Goal: Information Seeking & Learning: Learn about a topic

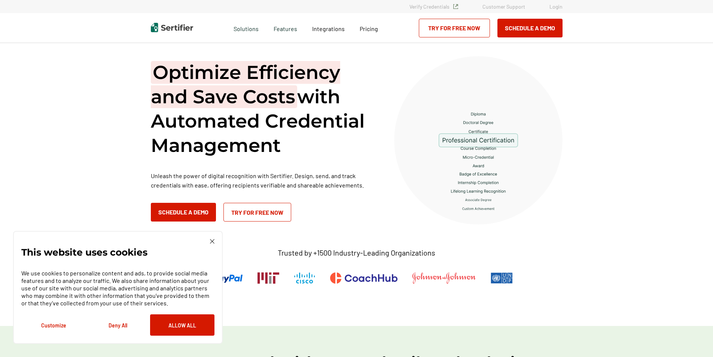
click at [210, 241] on img at bounding box center [212, 241] width 4 height 4
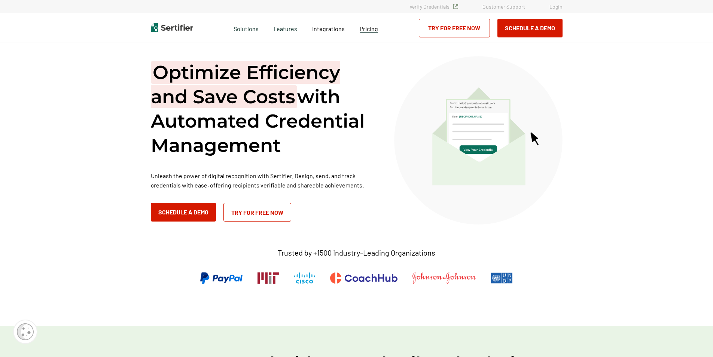
click at [369, 28] on span "Pricing" at bounding box center [369, 28] width 18 height 7
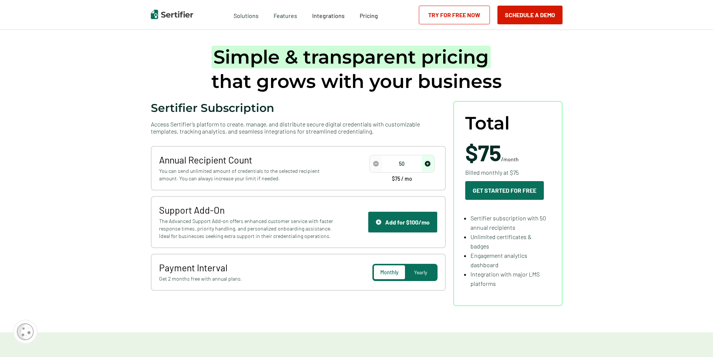
scroll to position [37, 0]
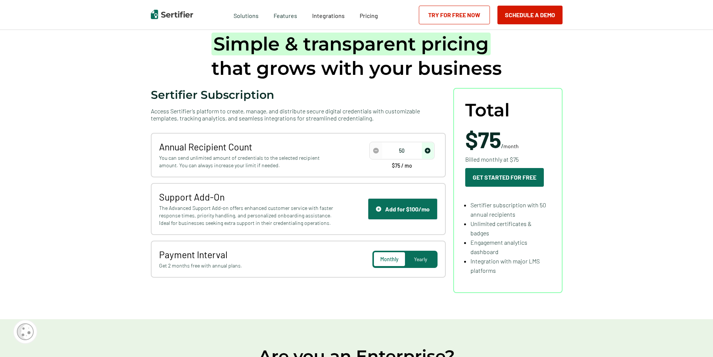
click at [424, 255] on div "Yearly" at bounding box center [420, 259] width 31 height 14
click at [395, 257] on span "Monthly" at bounding box center [389, 259] width 18 height 6
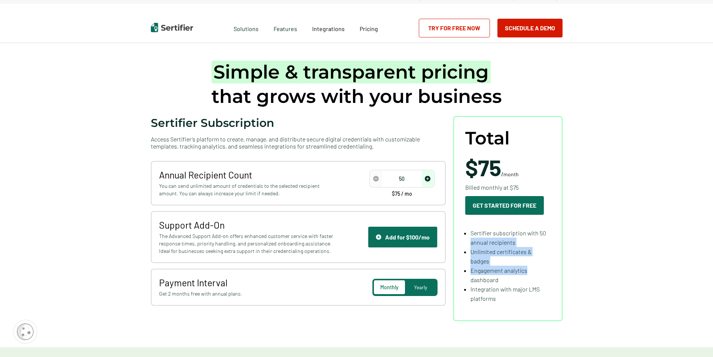
scroll to position [0, 0]
